Goal: Find specific page/section: Find specific page/section

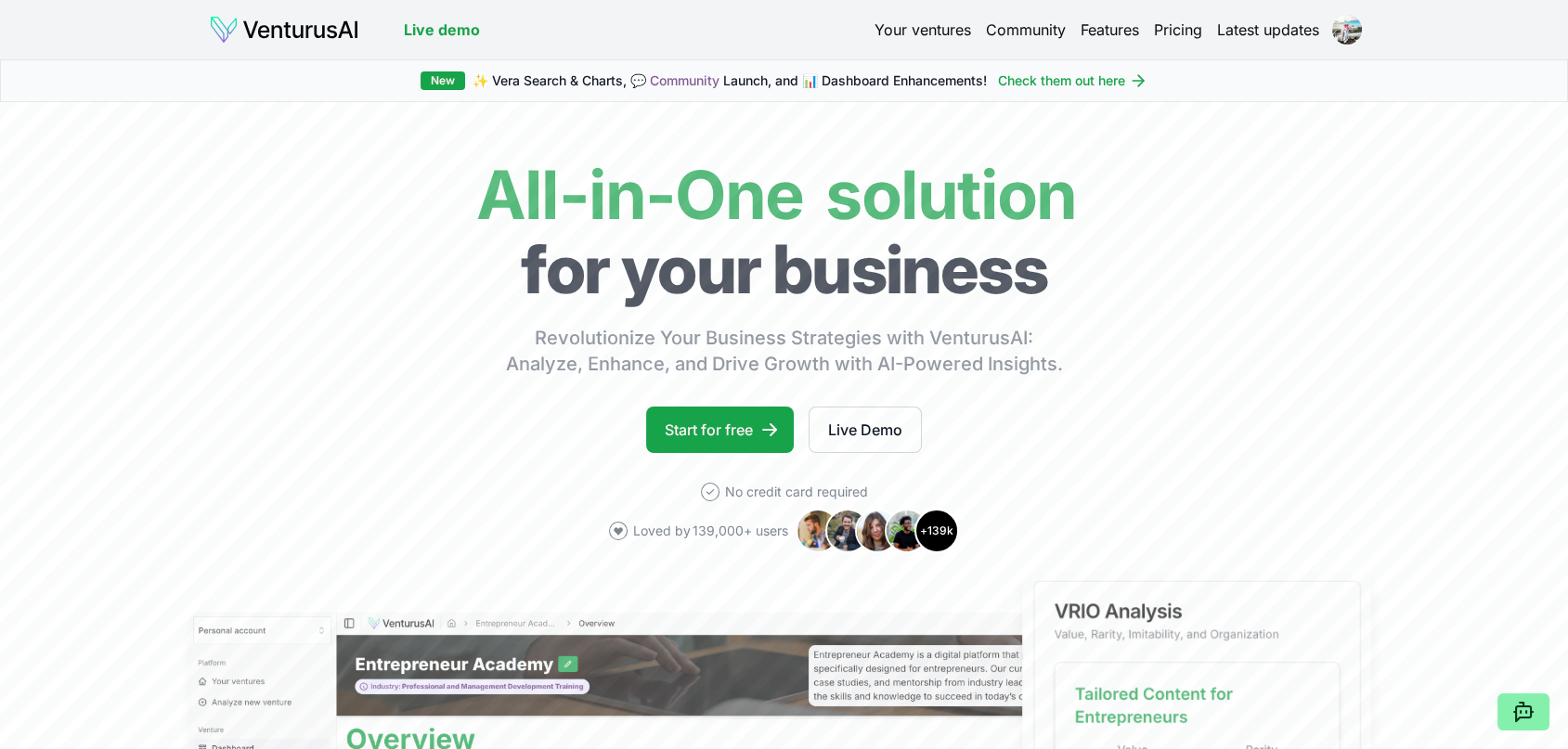
click at [940, 31] on link "Your ventures" at bounding box center [923, 29] width 96 height 22
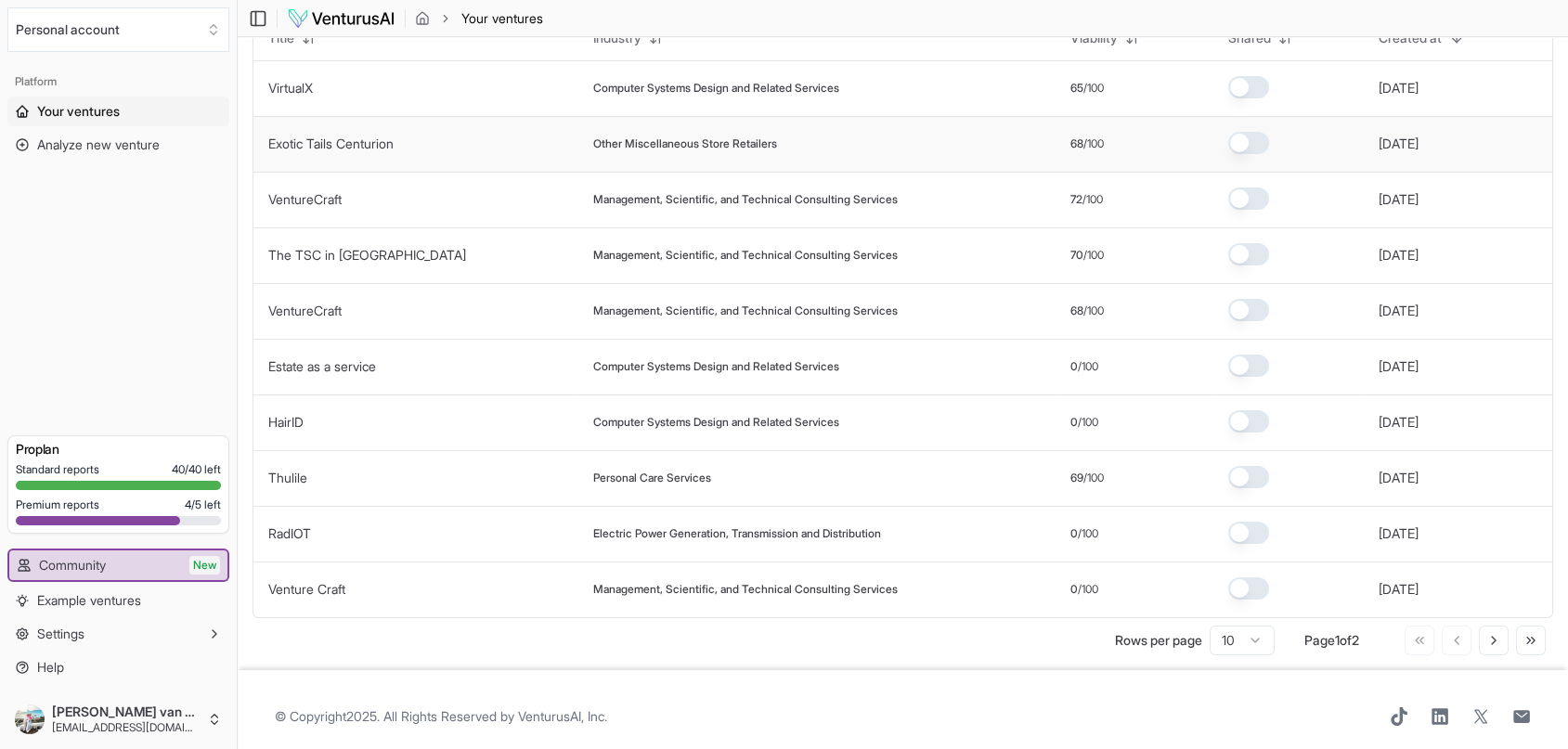
scroll to position [146, 0]
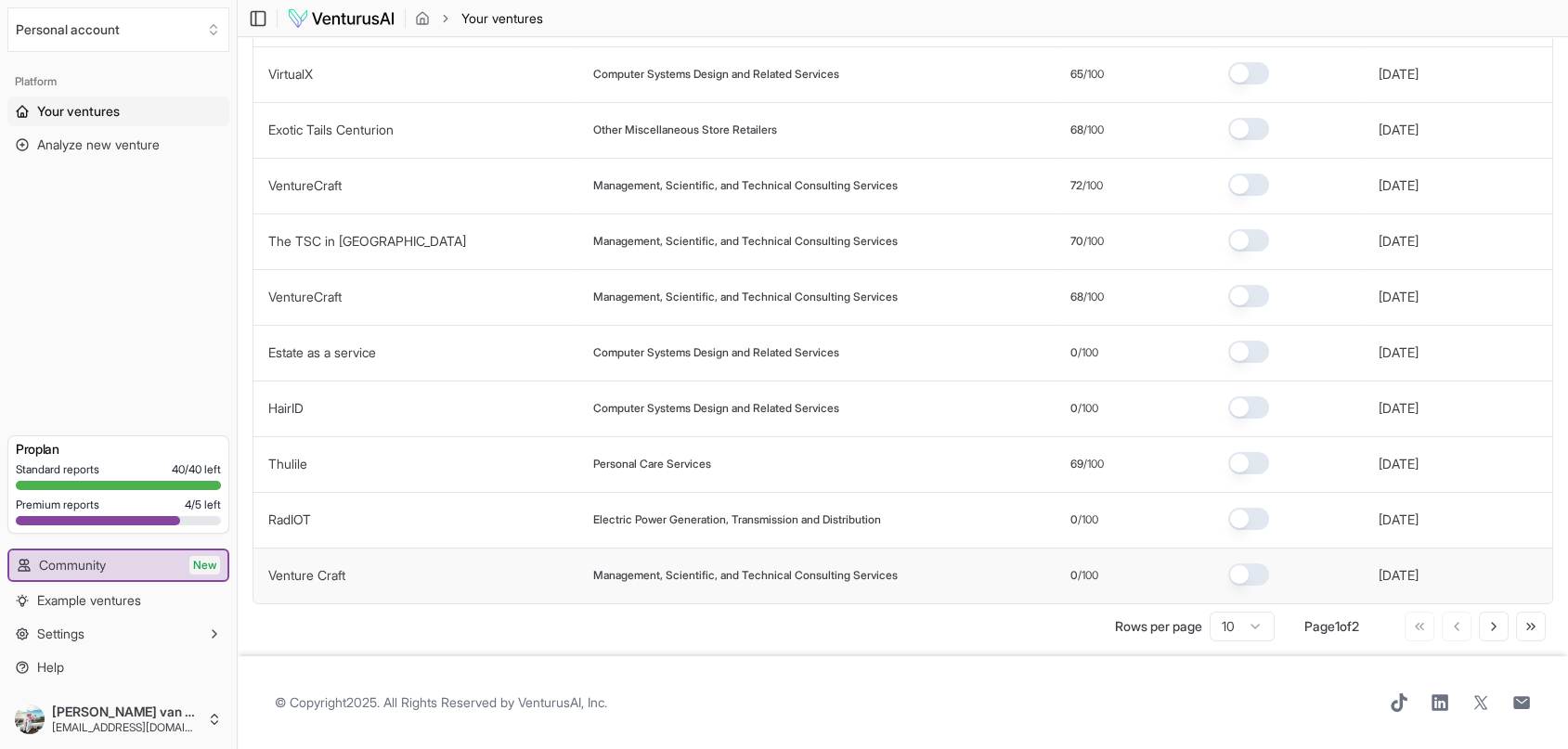
click at [311, 572] on link "Venture Craft" at bounding box center [306, 575] width 77 height 16
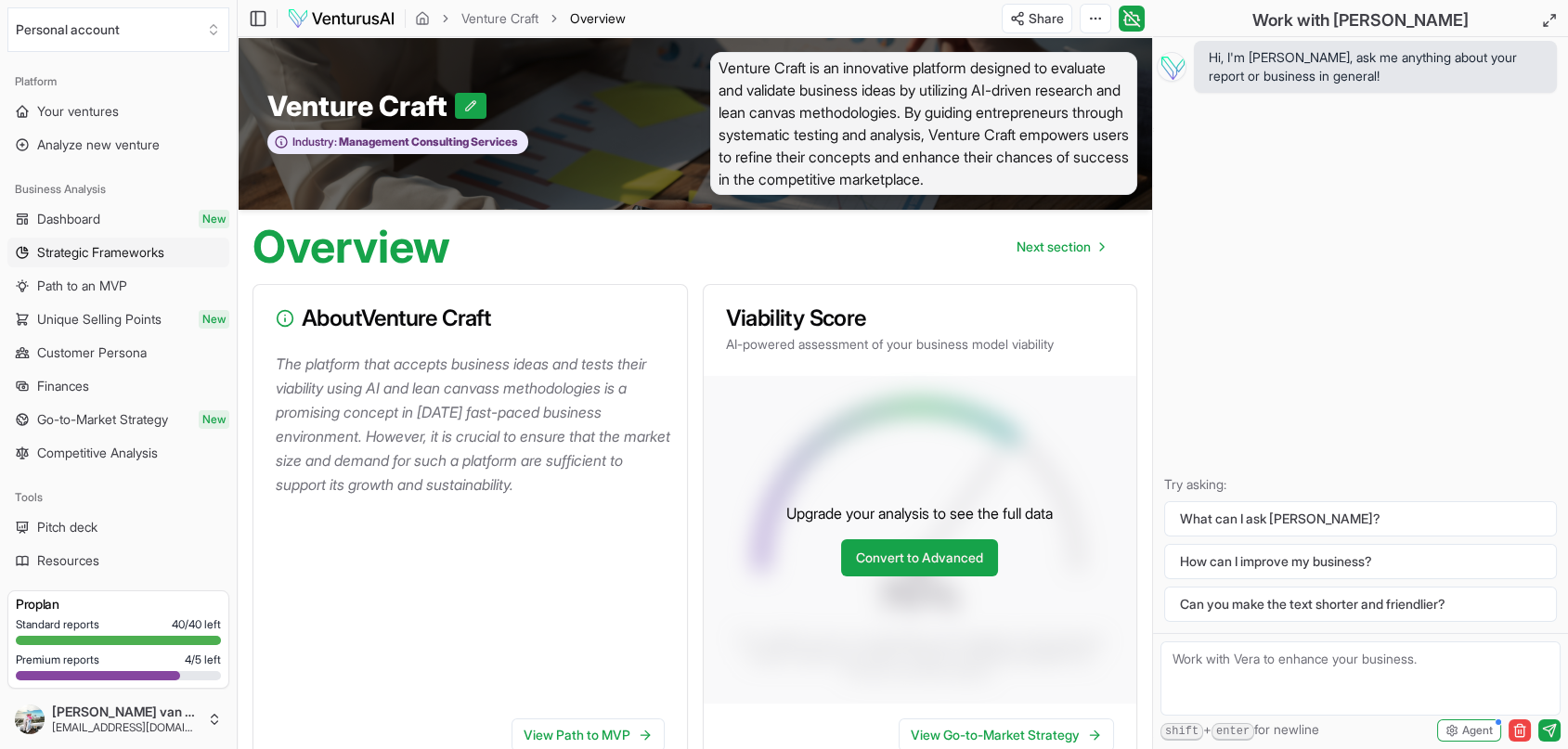
click at [73, 248] on span "Strategic Frameworks" at bounding box center [100, 252] width 127 height 18
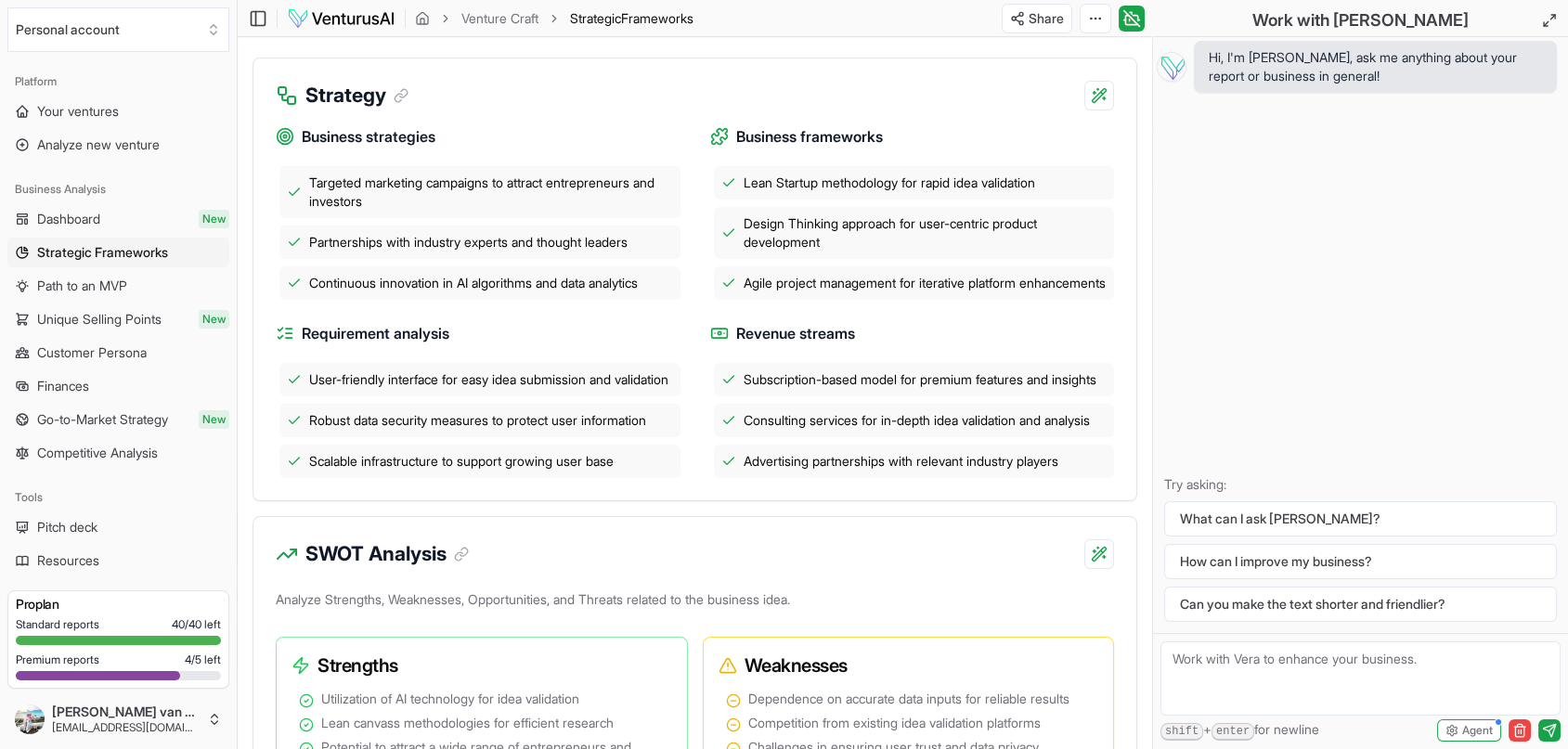
scroll to position [461, 0]
